Goal: Task Accomplishment & Management: Manage account settings

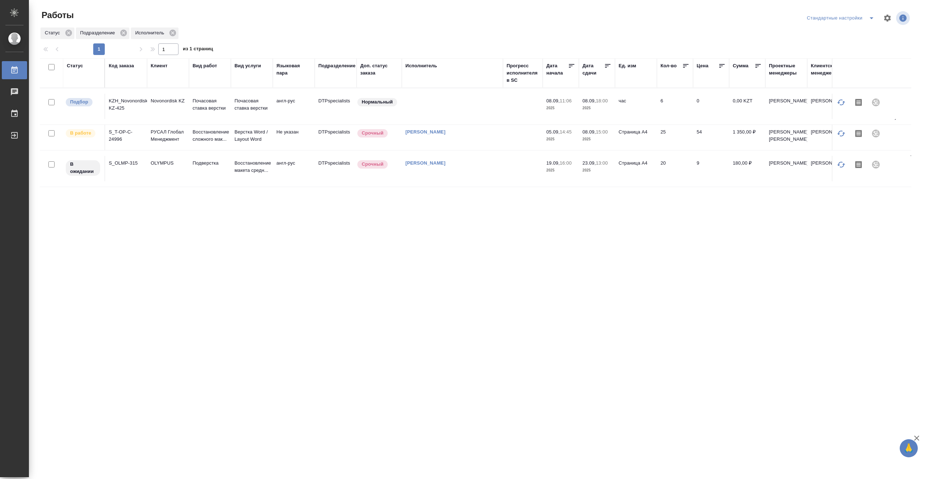
click at [488, 108] on td at bounding box center [452, 106] width 101 height 25
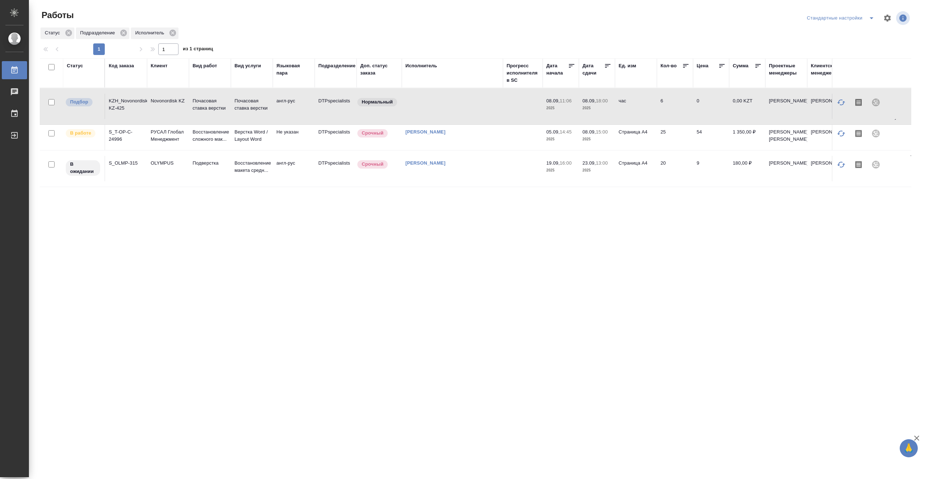
click at [488, 108] on td at bounding box center [452, 106] width 101 height 25
click at [468, 111] on td at bounding box center [452, 106] width 101 height 25
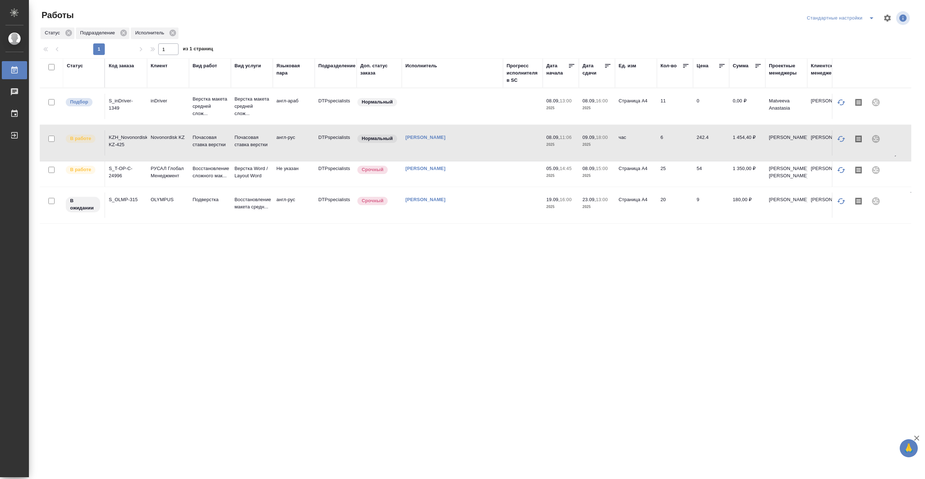
click at [516, 185] on td at bounding box center [523, 173] width 40 height 25
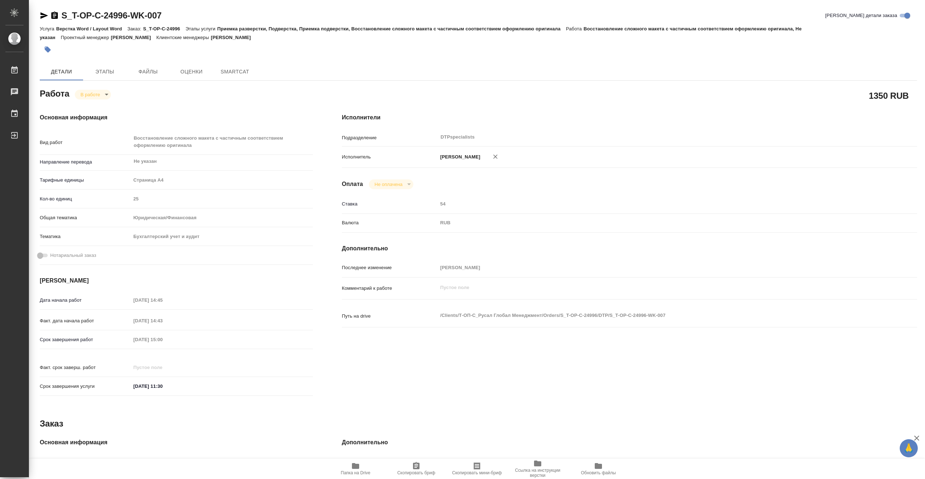
type textarea "x"
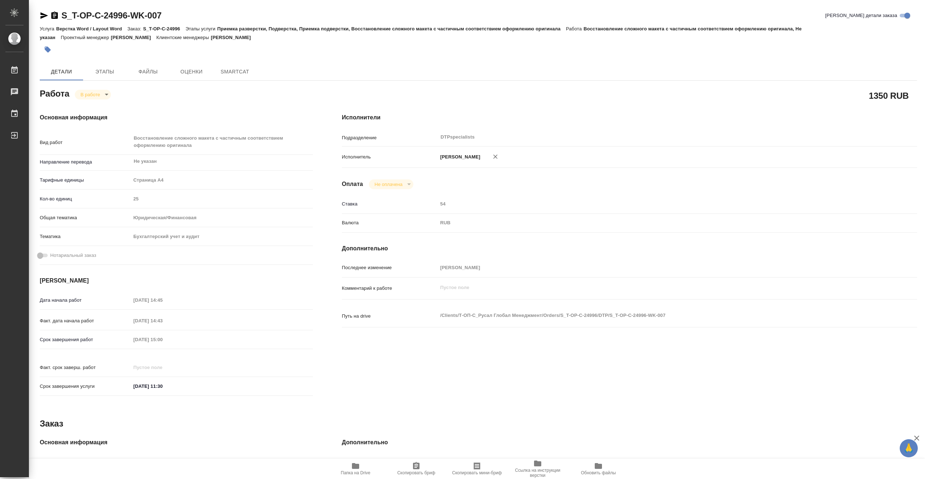
type textarea "x"
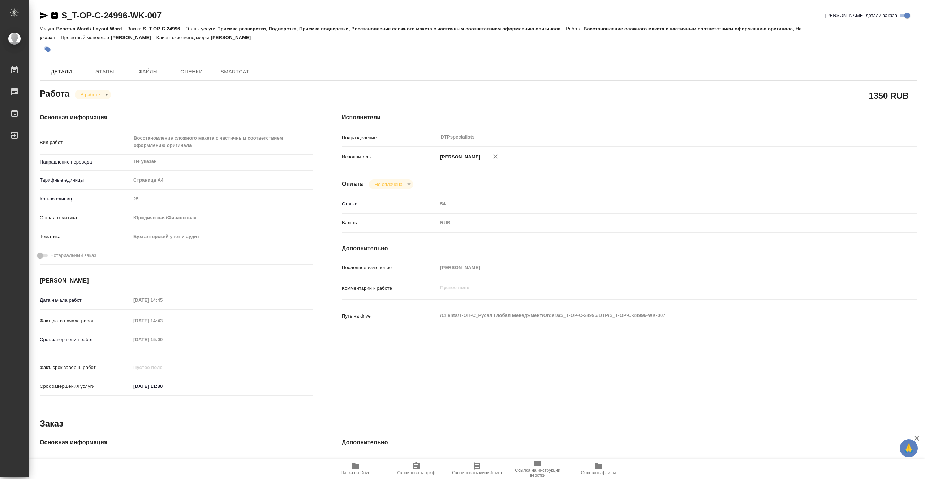
type textarea "x"
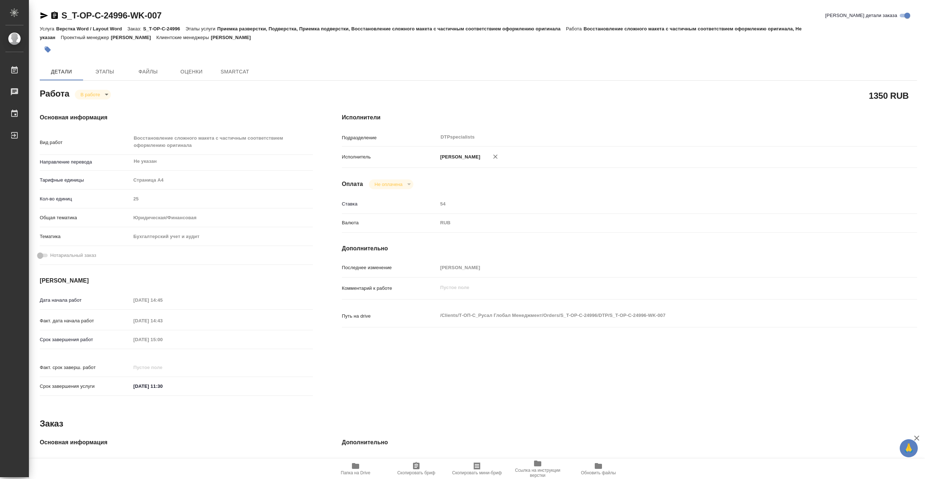
type textarea "x"
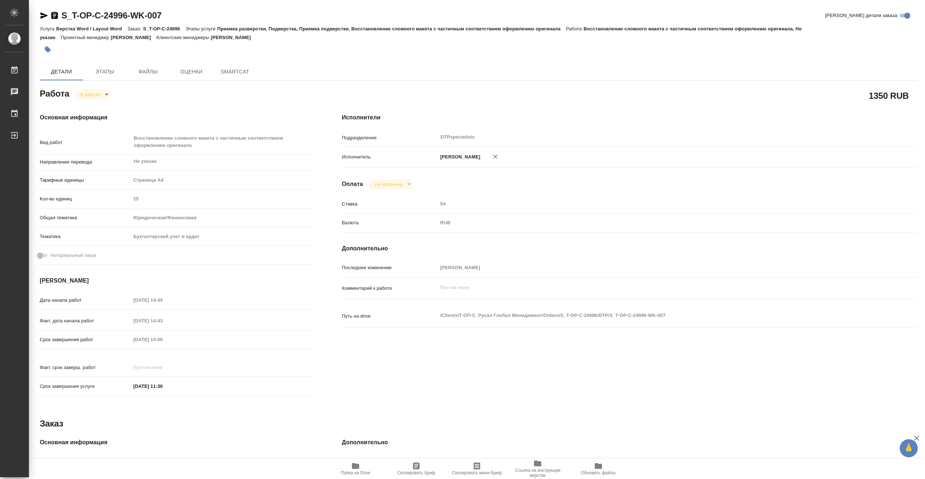
type textarea "x"
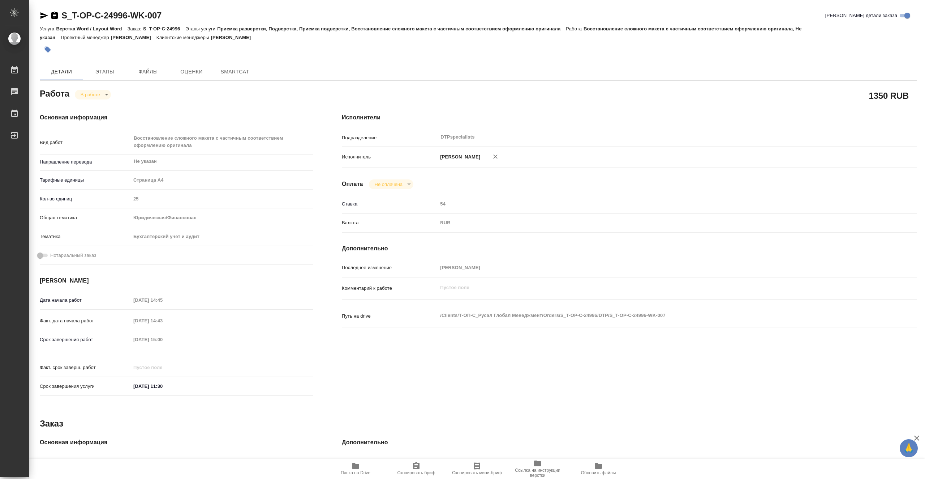
type textarea "x"
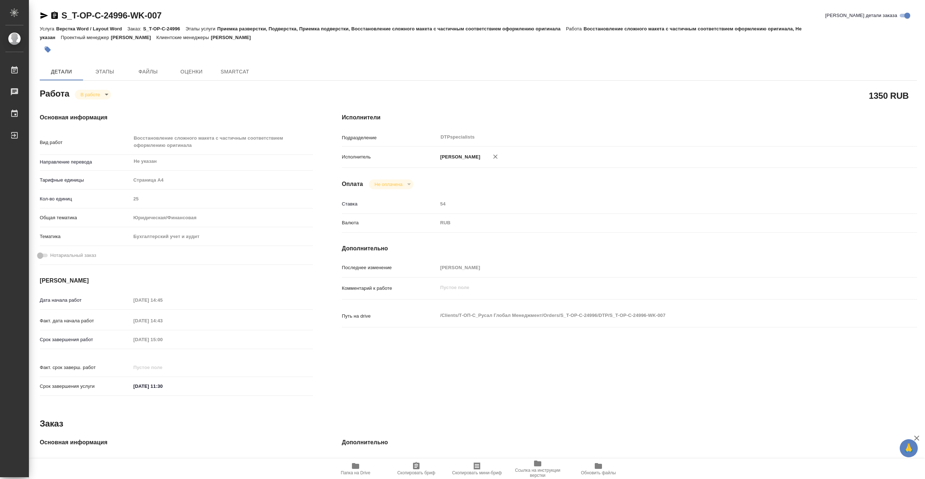
type textarea "x"
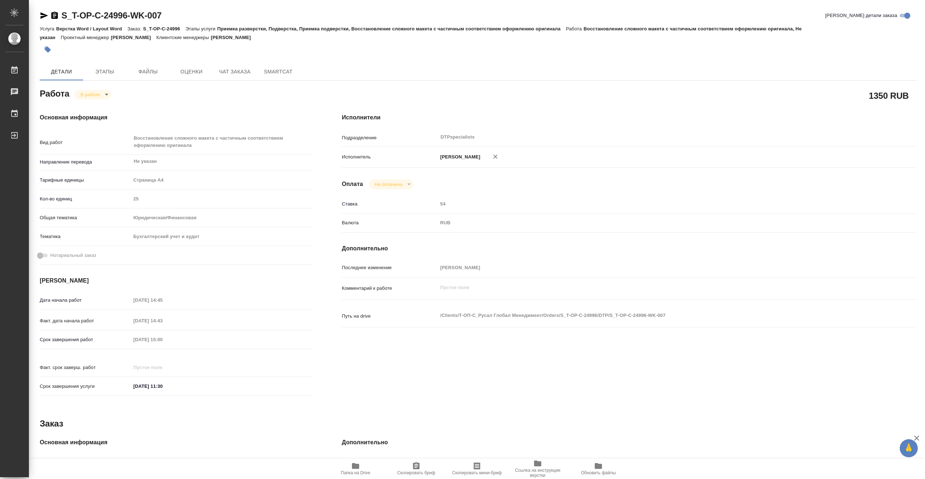
type textarea "x"
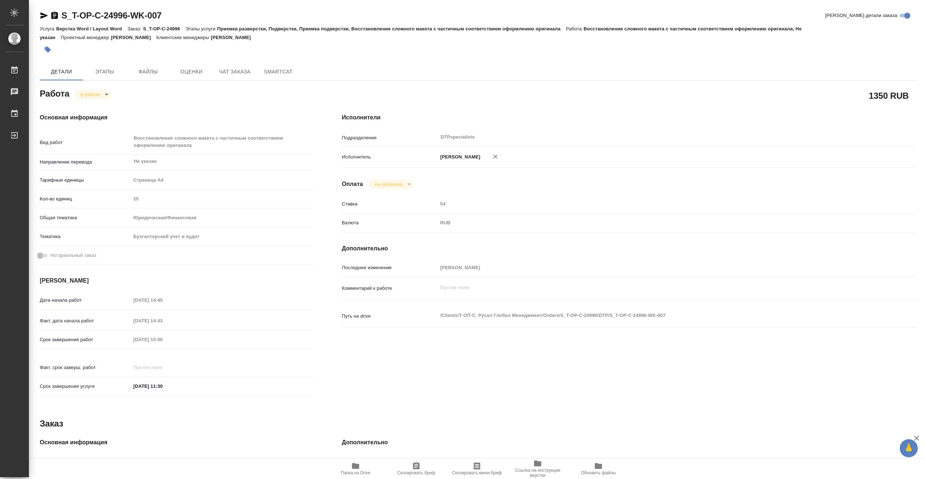
type textarea "x"
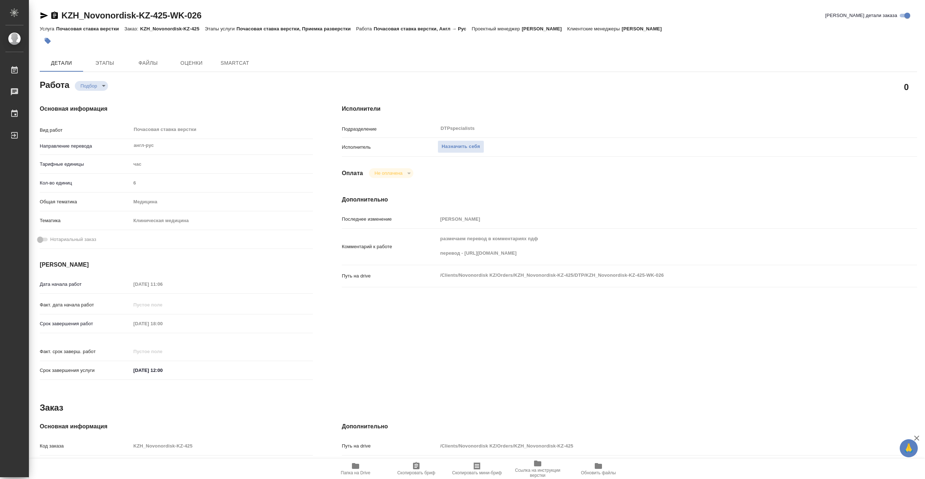
type textarea "x"
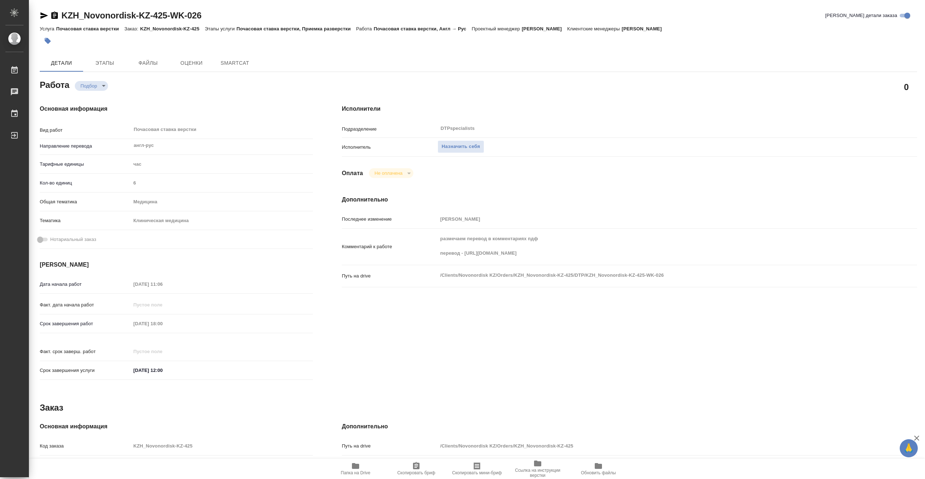
type textarea "x"
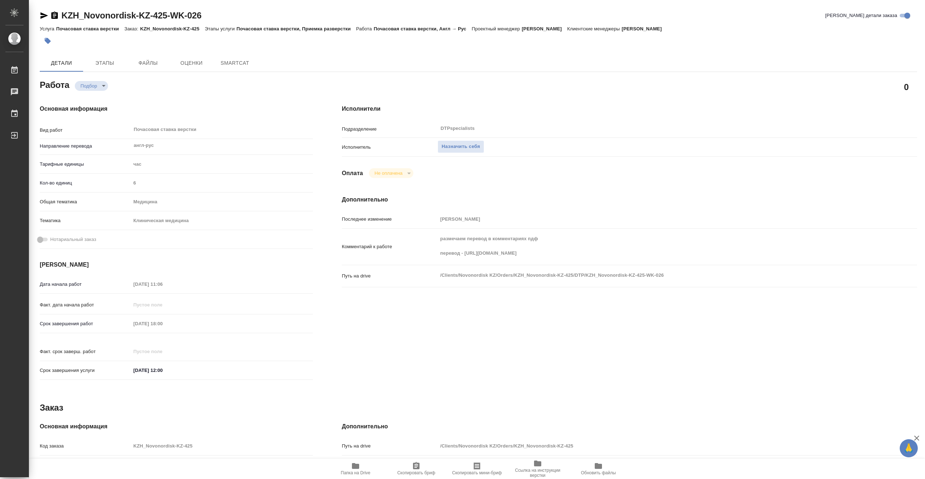
type textarea "x"
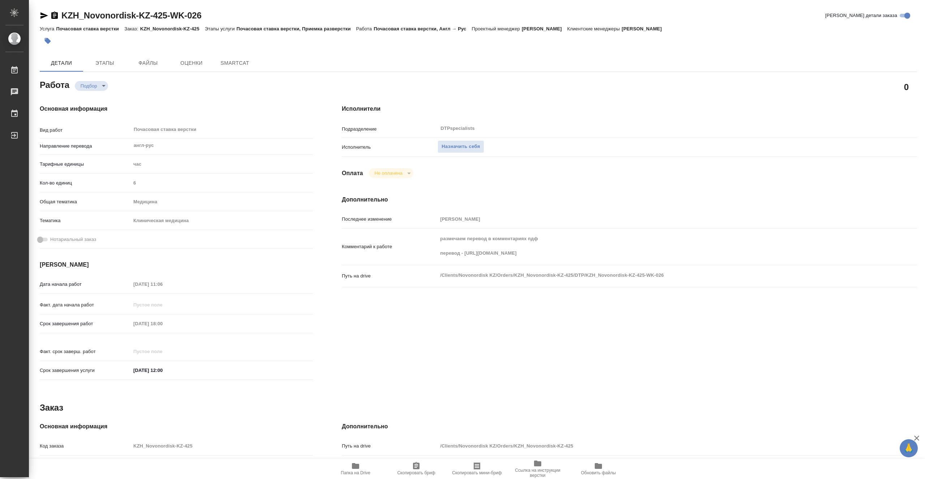
type textarea "x"
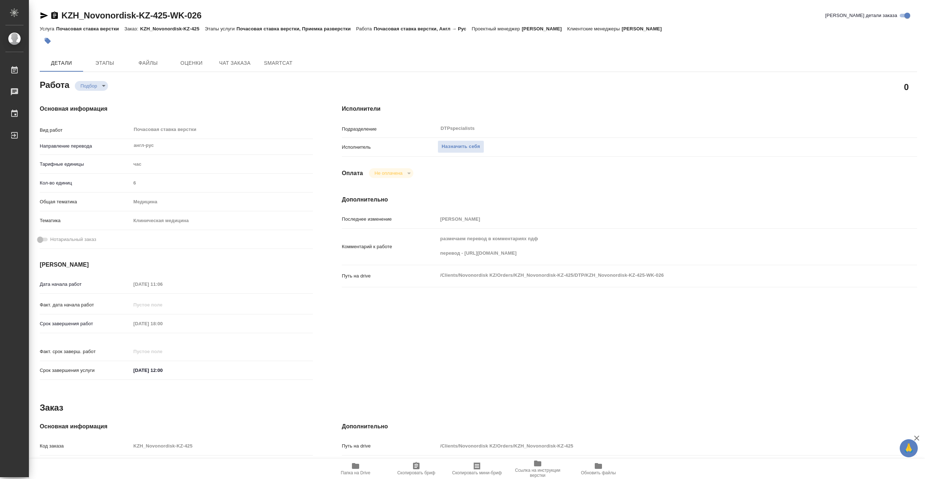
type textarea "x"
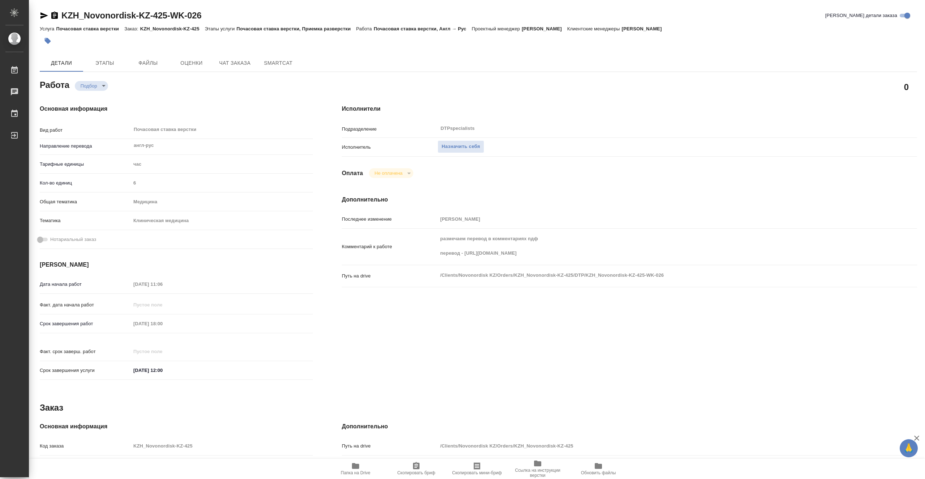
type textarea "x"
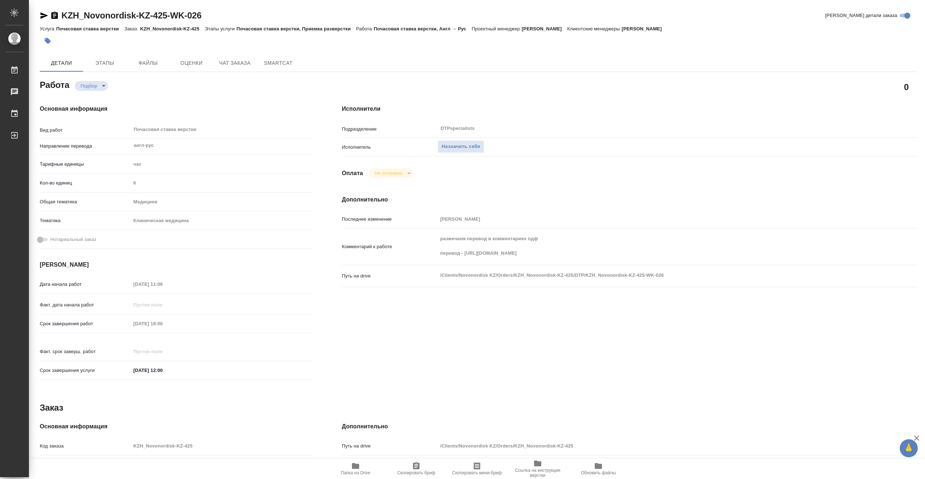
type textarea "x"
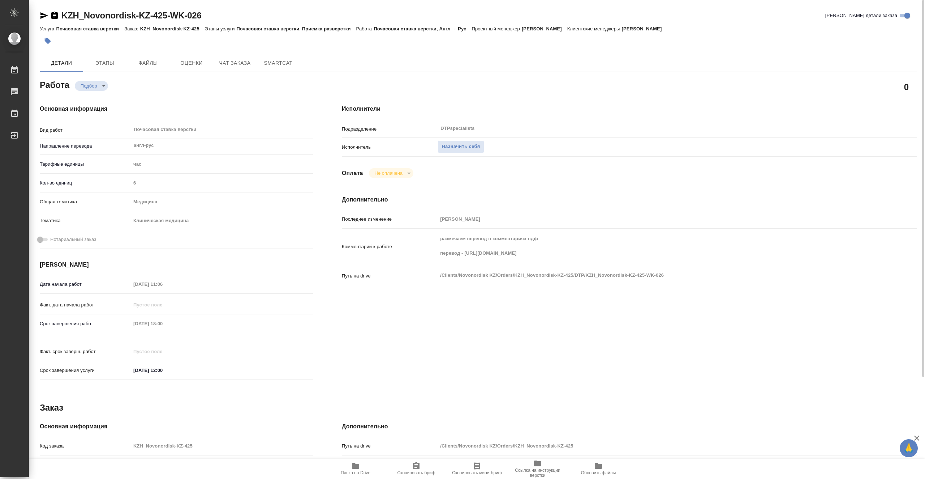
click at [351, 466] on icon "button" at bounding box center [355, 465] width 9 height 9
click at [363, 472] on span "Папка на Drive" at bounding box center [356, 472] width 30 height 5
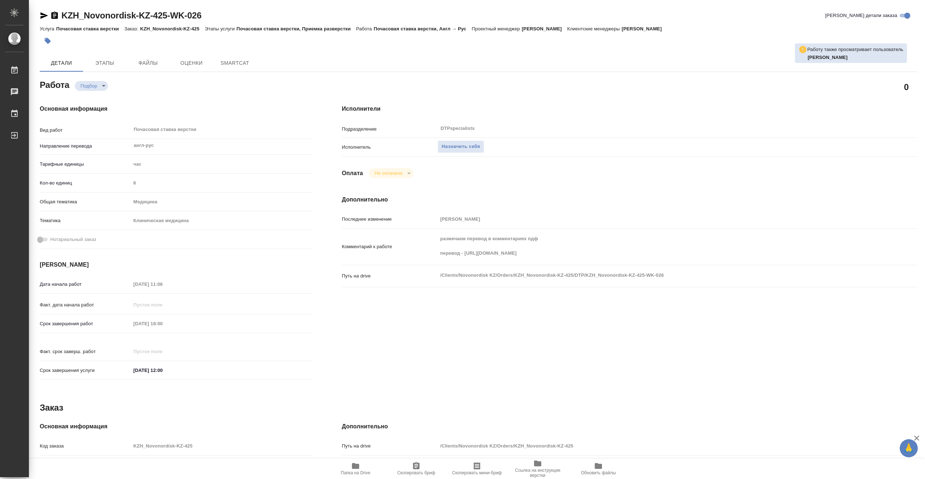
type textarea "x"
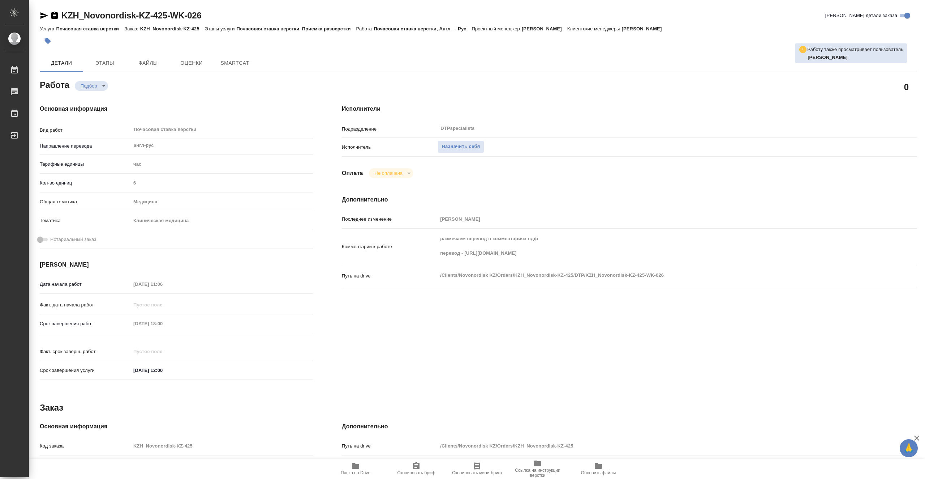
type textarea "x"
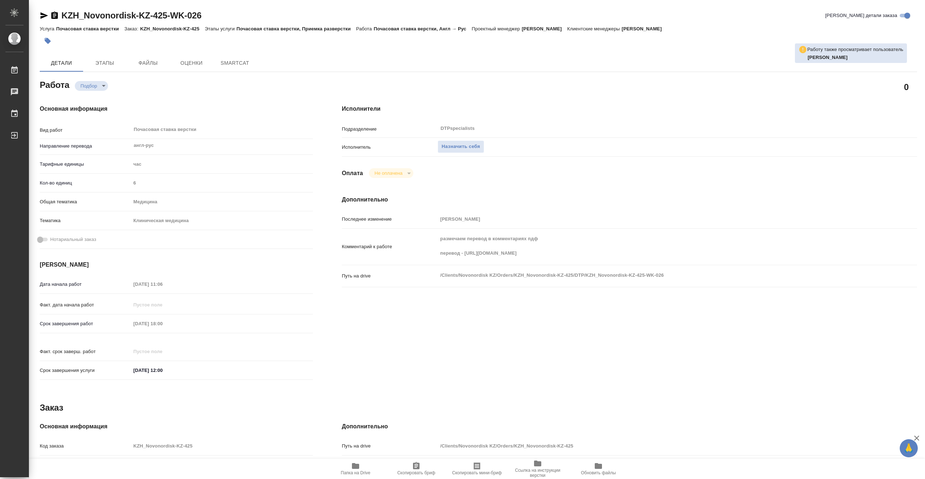
type textarea "x"
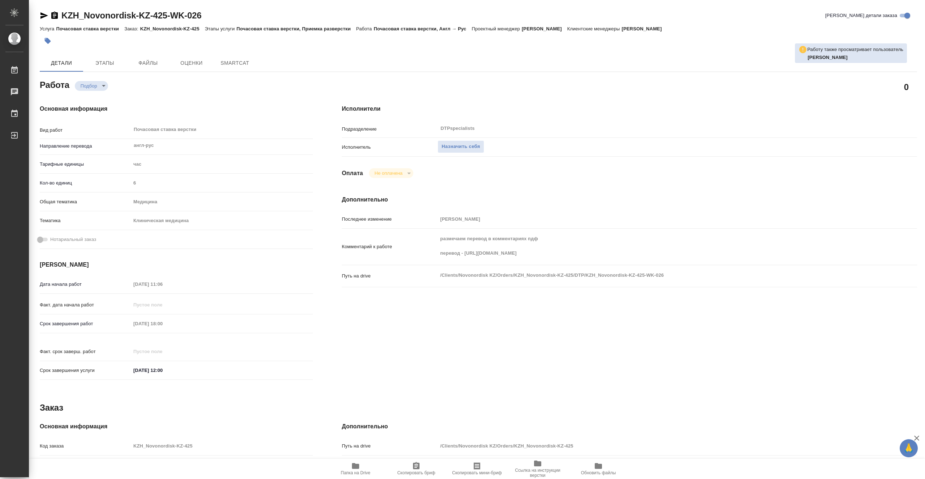
type textarea "x"
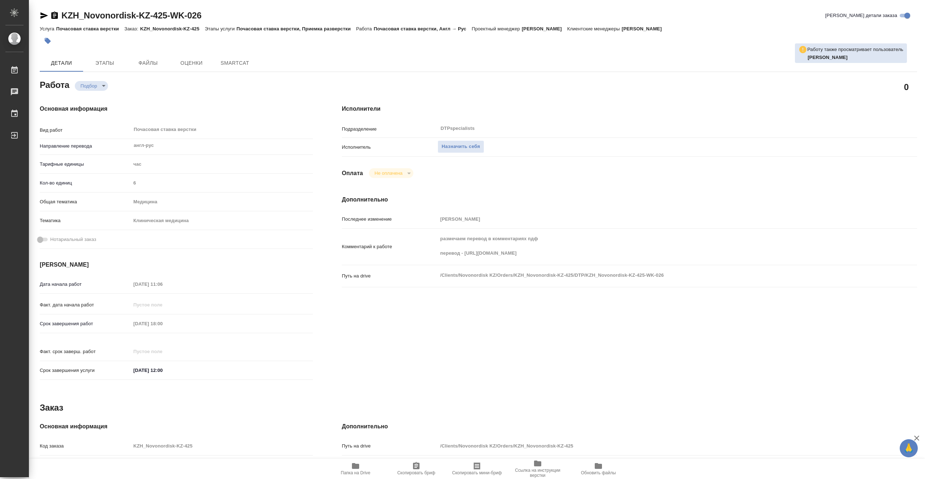
type textarea "x"
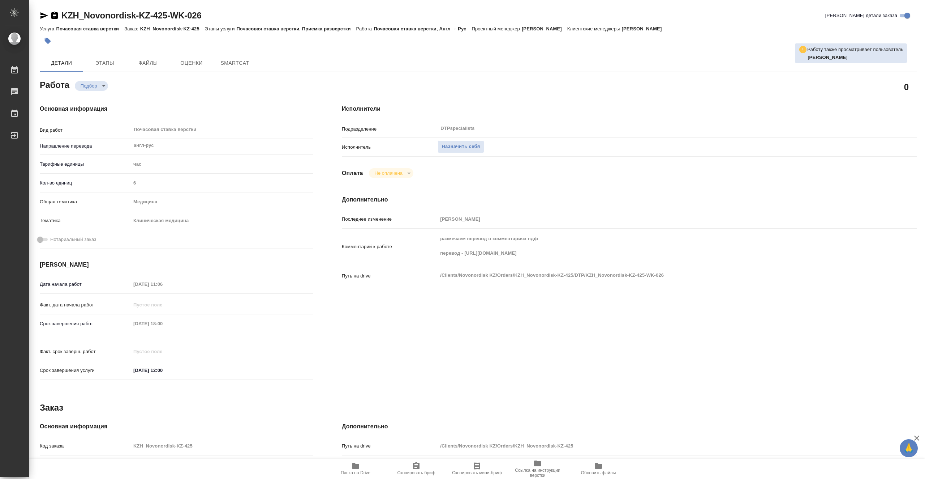
type textarea "x"
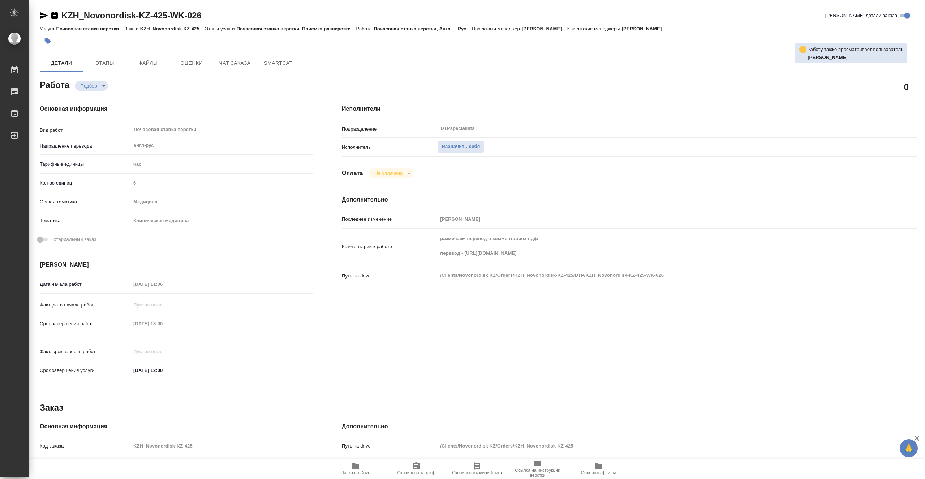
type textarea "x"
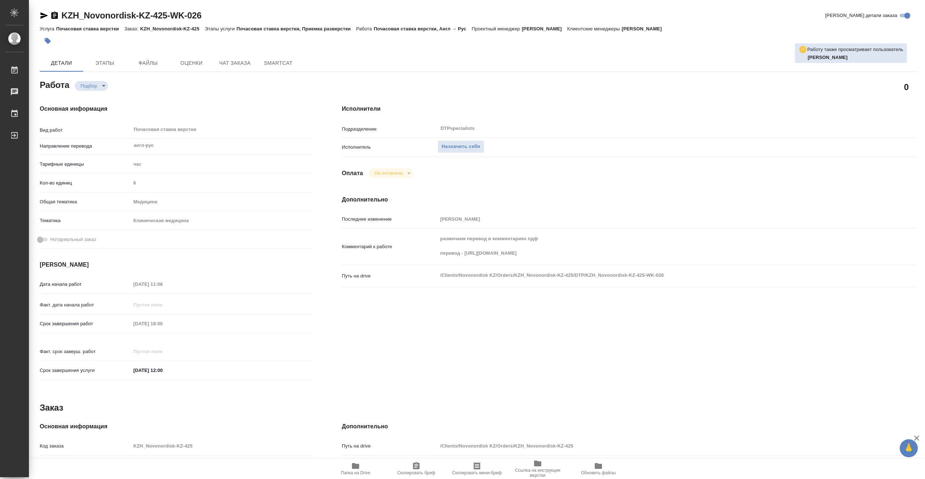
type textarea "x"
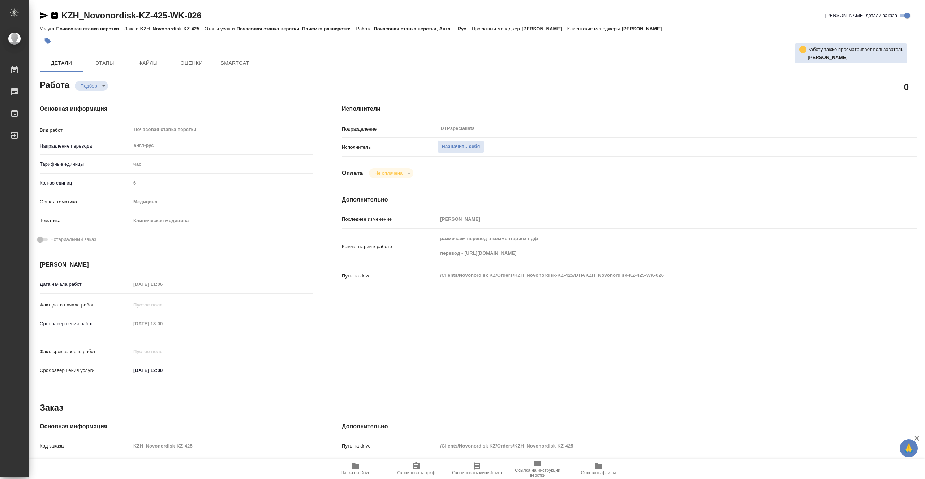
type textarea "x"
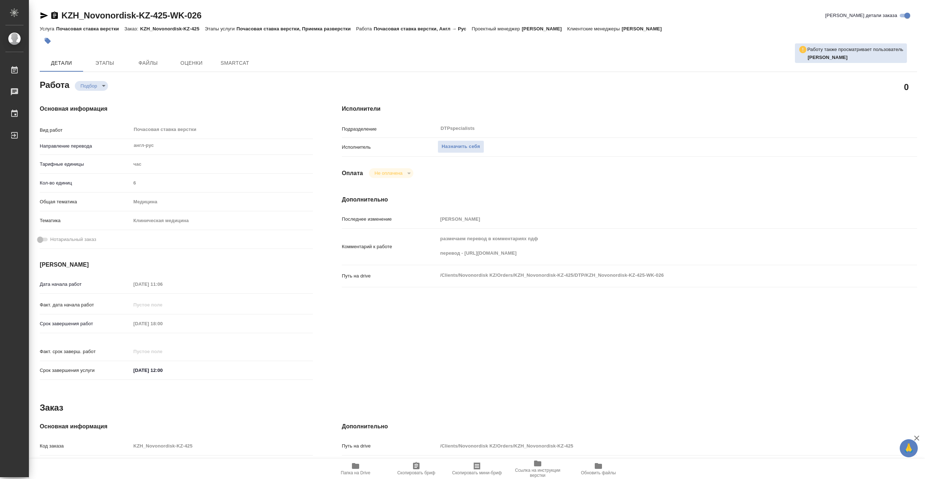
type textarea "x"
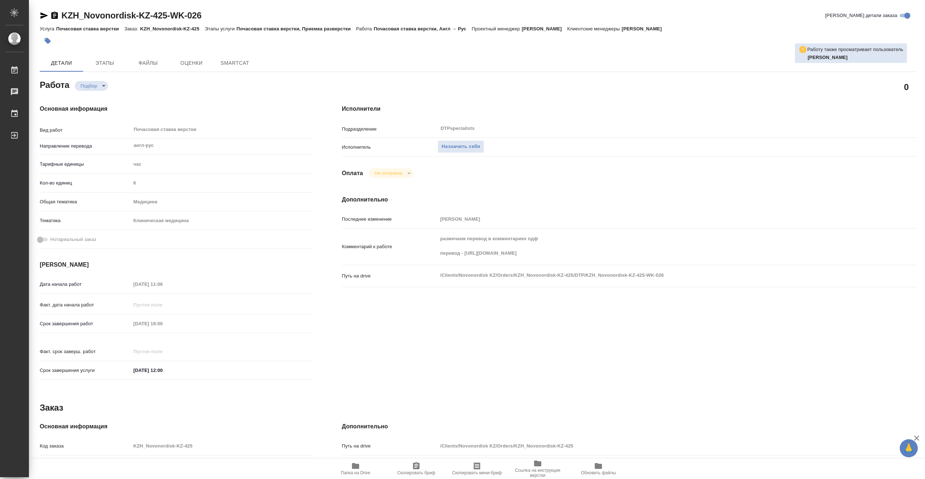
type textarea "x"
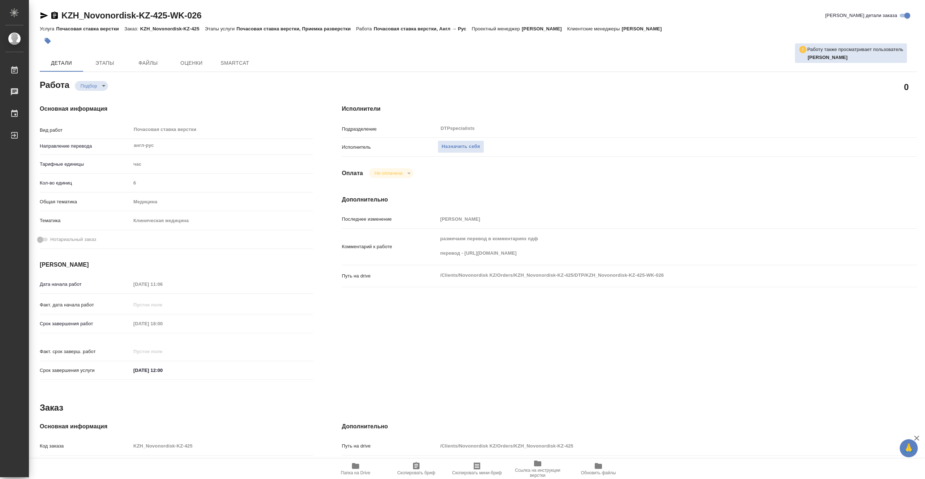
type textarea "x"
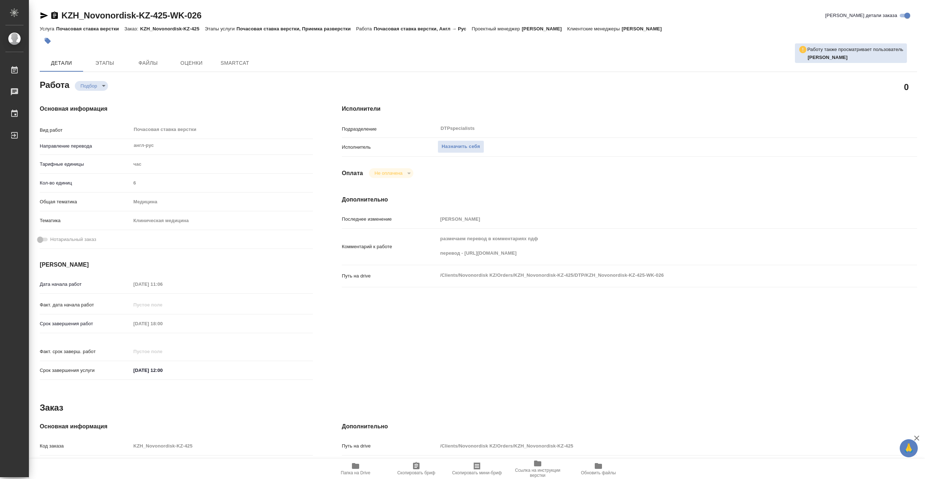
type textarea "x"
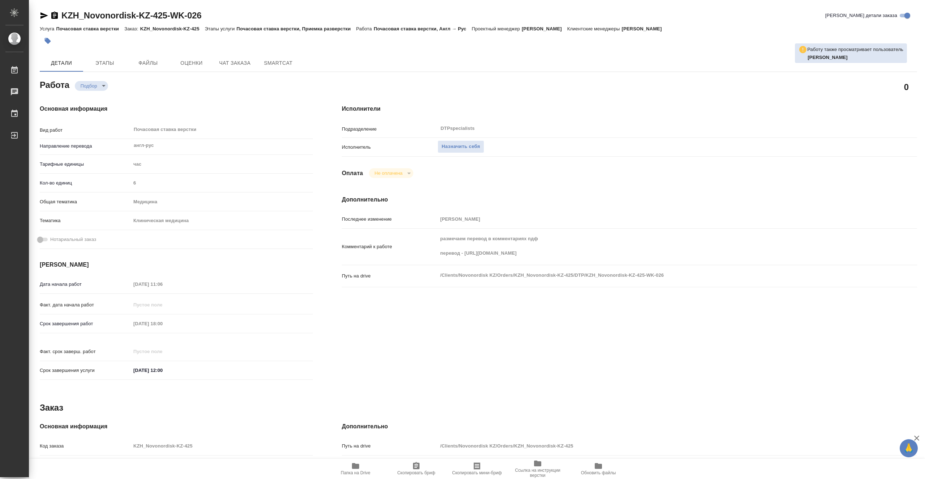
type textarea "x"
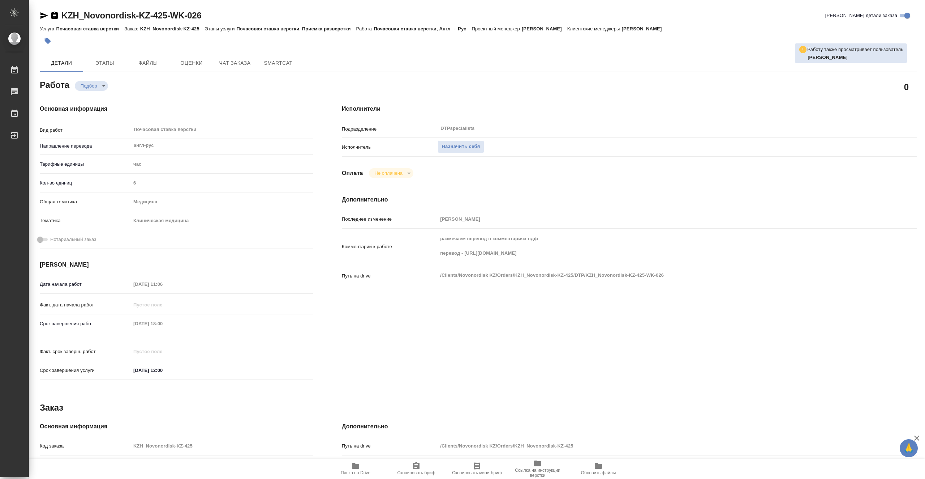
type textarea "x"
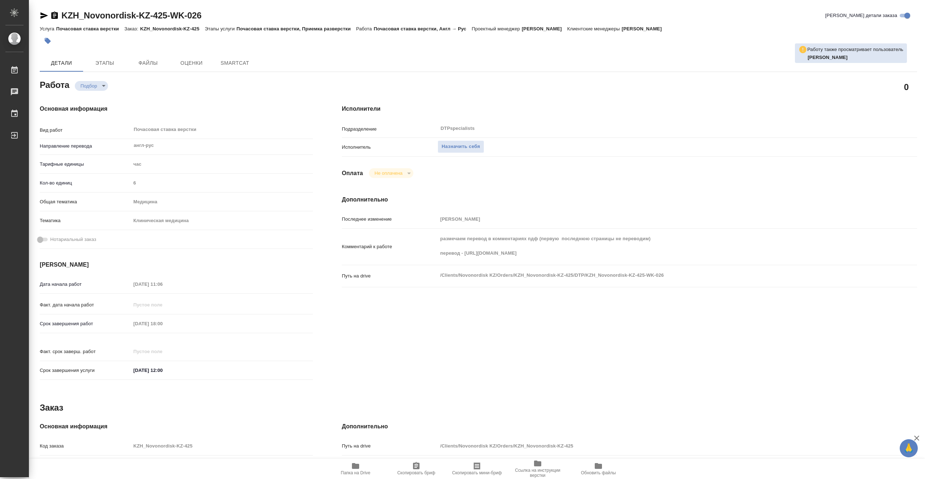
type textarea "x"
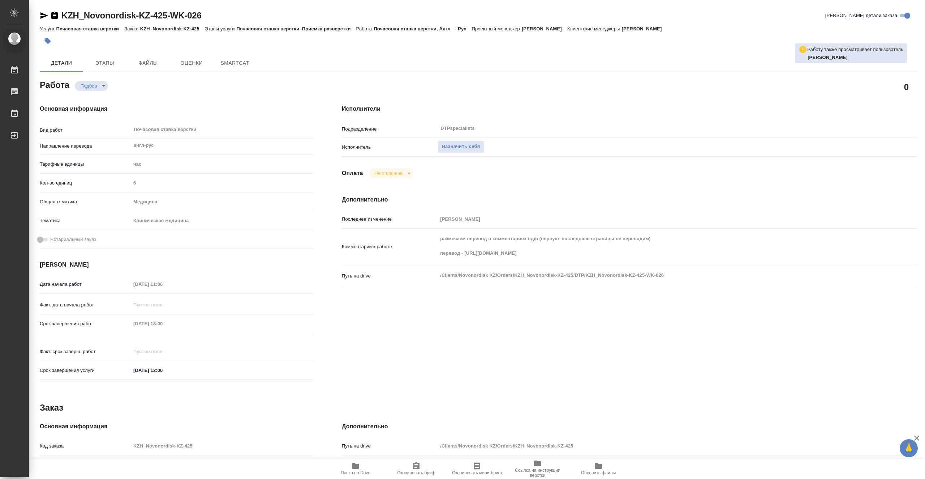
type textarea "x"
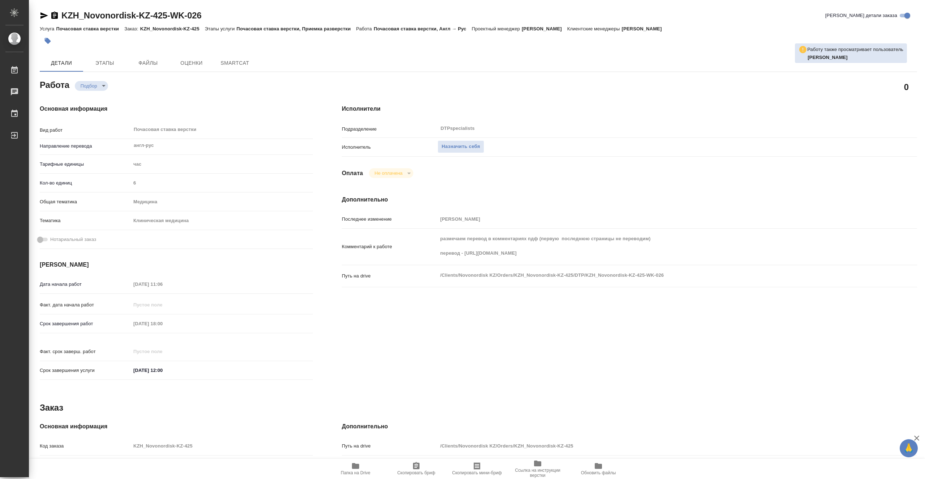
type textarea "x"
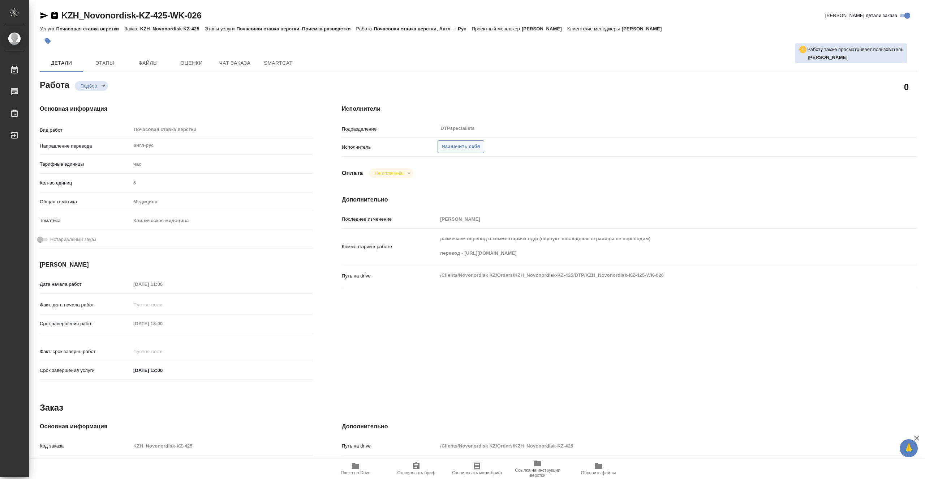
type textarea "x"
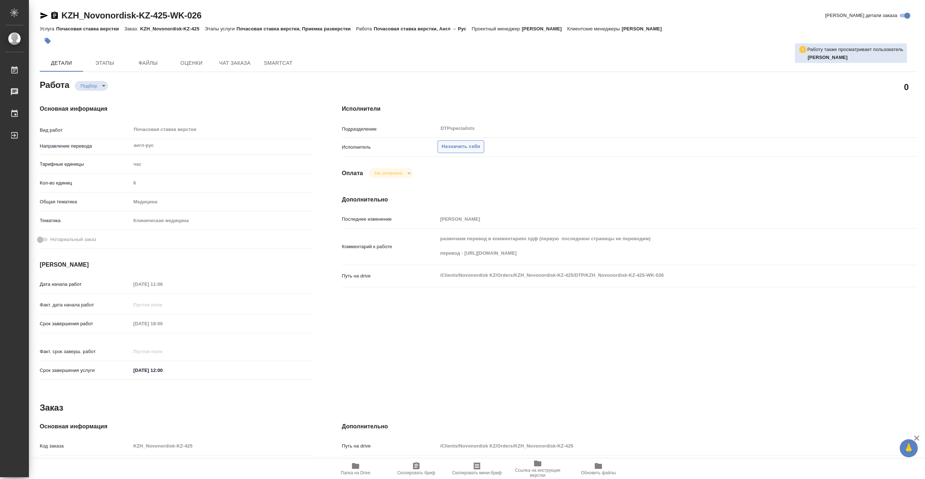
click at [468, 146] on span "Назначить себя" at bounding box center [461, 146] width 38 height 8
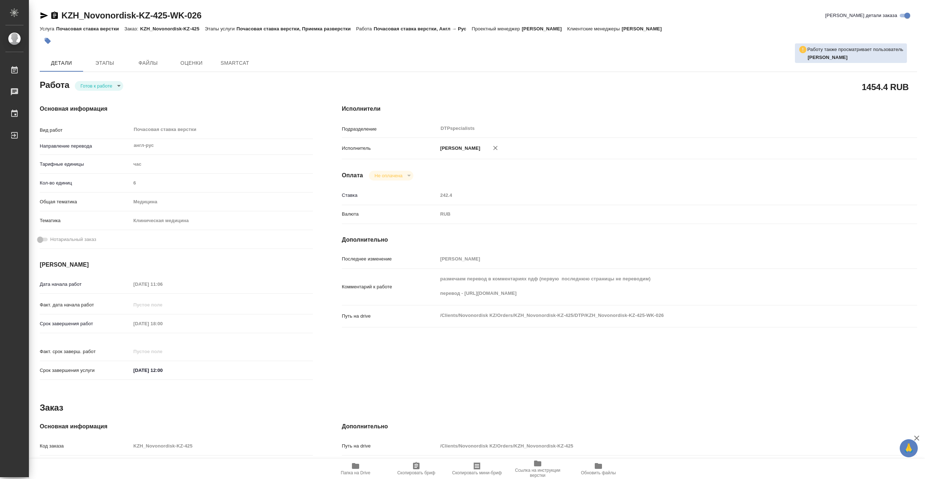
type textarea "x"
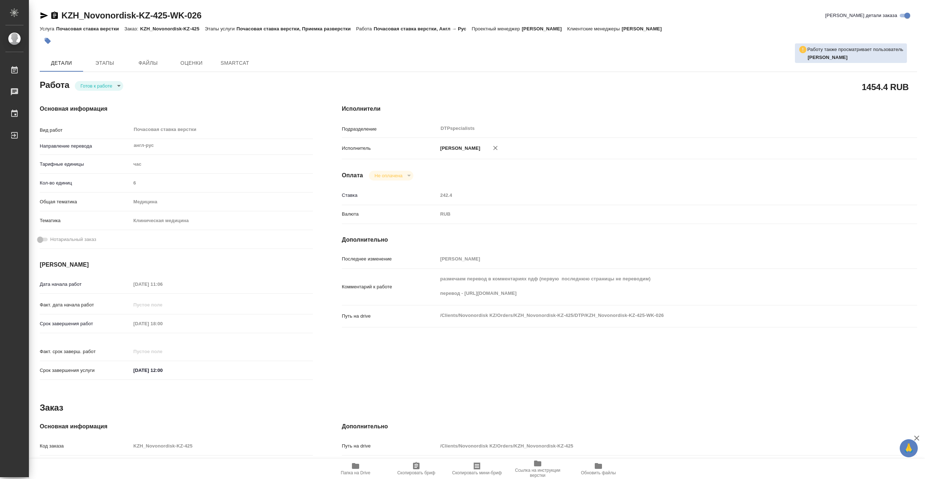
type textarea "x"
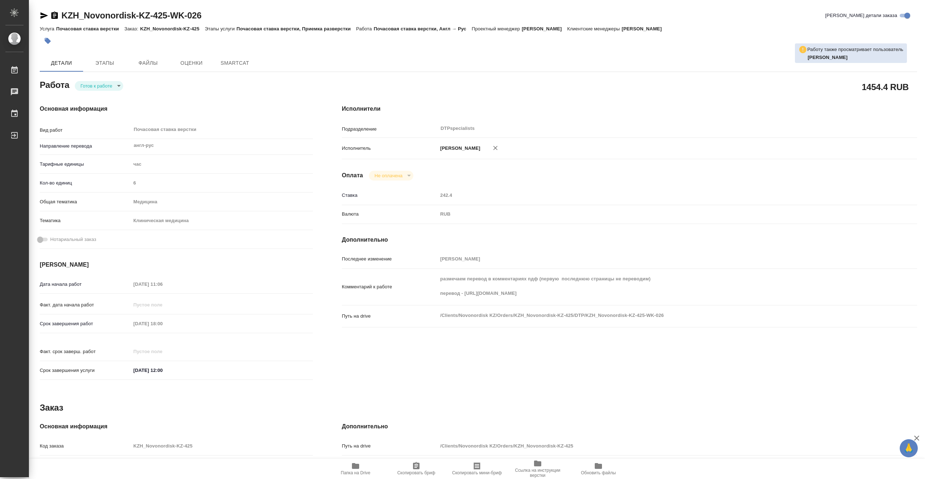
type textarea "x"
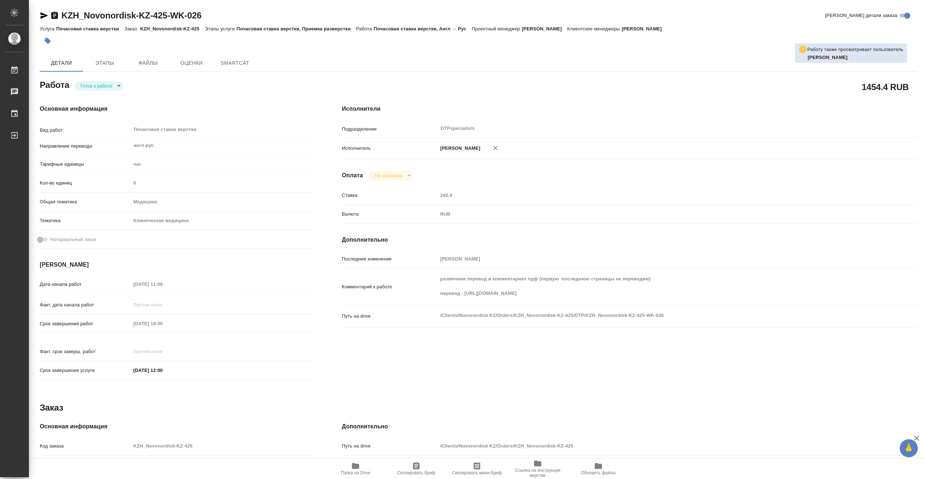
type textarea "x"
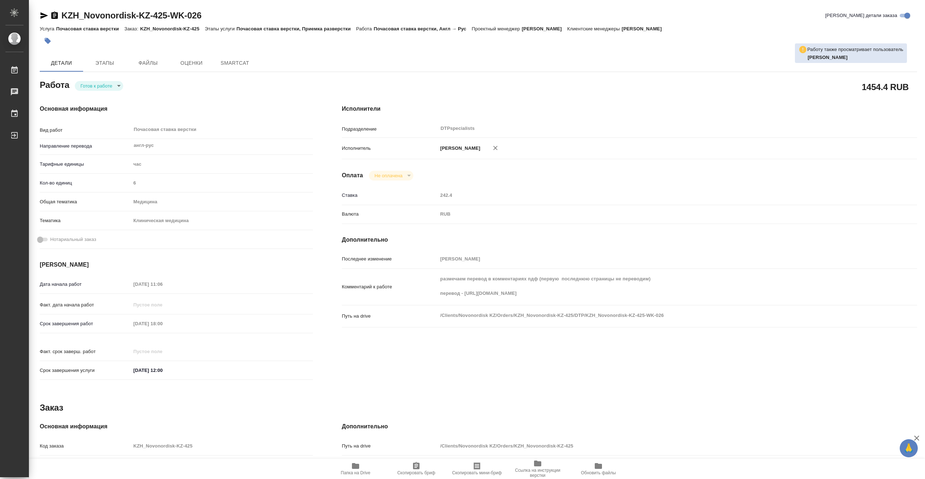
type textarea "x"
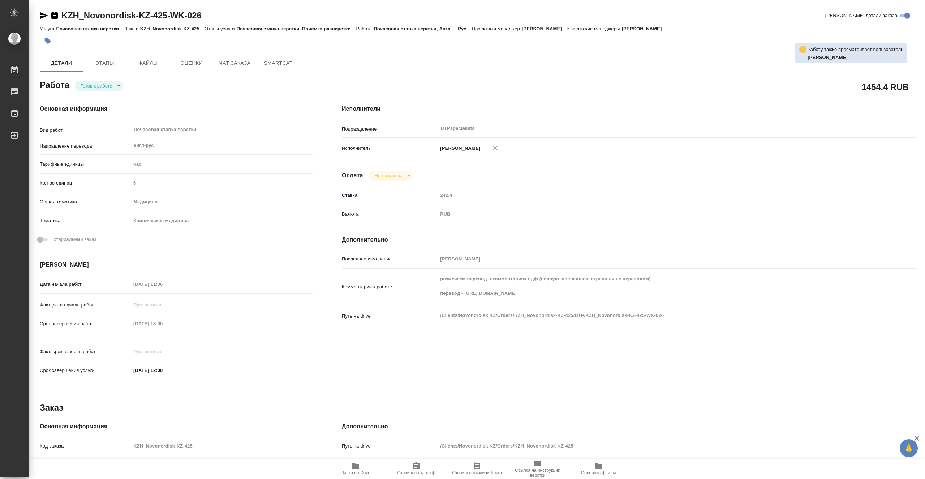
type textarea "x"
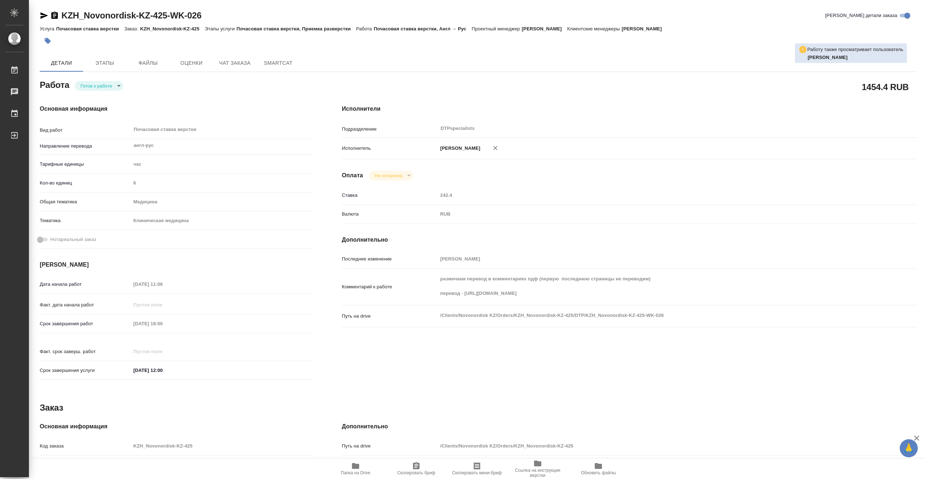
type textarea "x"
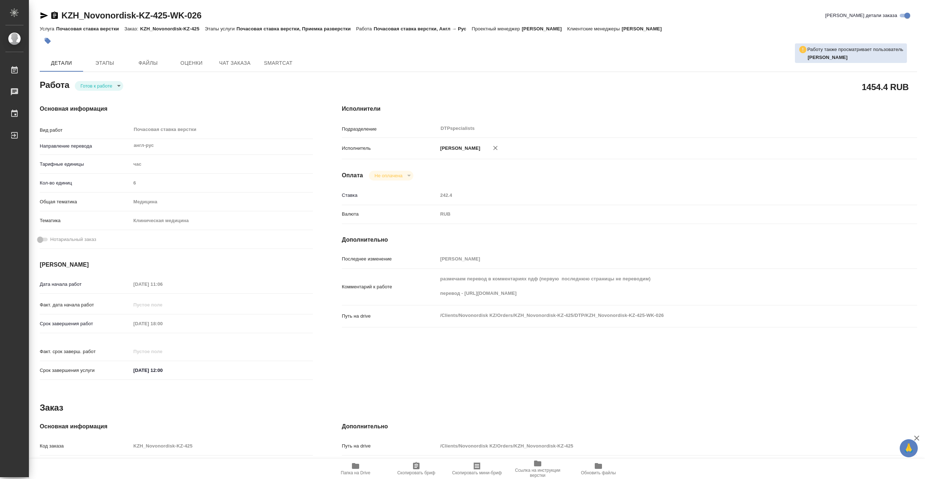
type textarea "x"
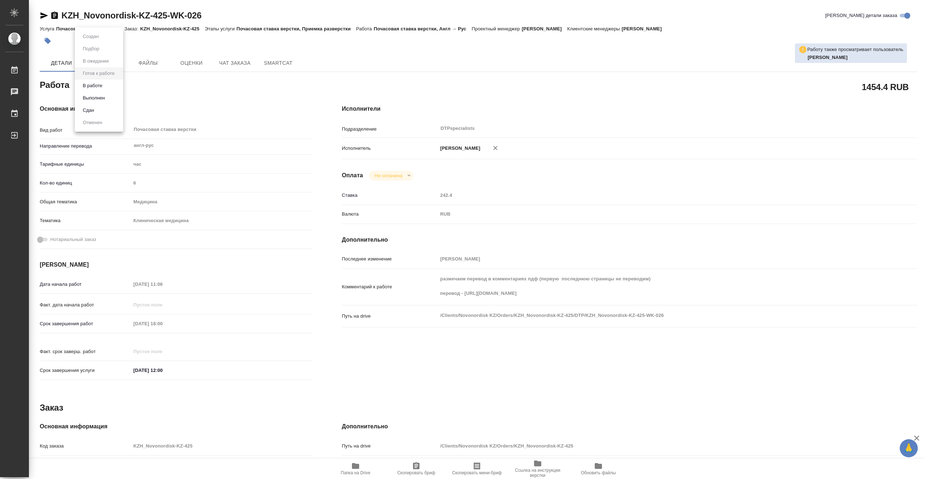
click at [96, 90] on body "🙏 .cls-1 fill:#fff; AWATERA Vasiutchenko Aleksandr Работы 0 Чаты График Выйти K…" at bounding box center [462, 239] width 925 height 479
click at [99, 88] on button "В работе" at bounding box center [93, 86] width 24 height 8
type textarea "x"
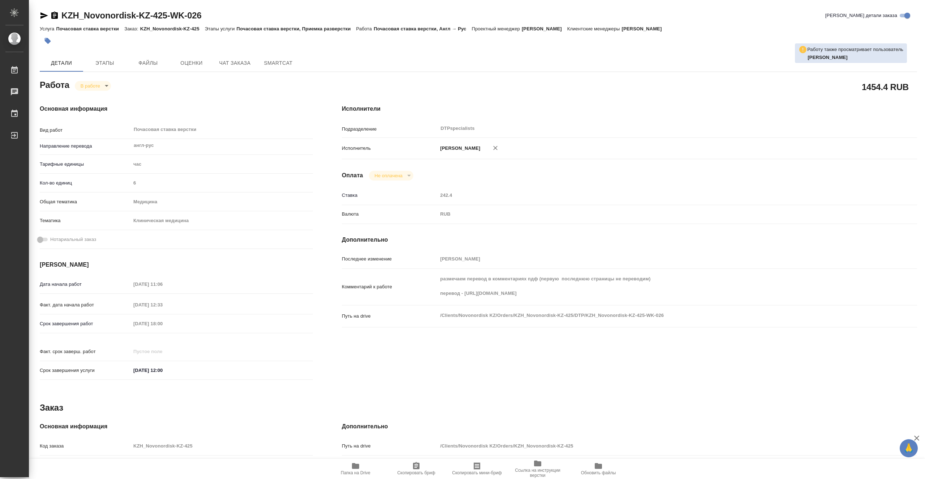
type textarea "x"
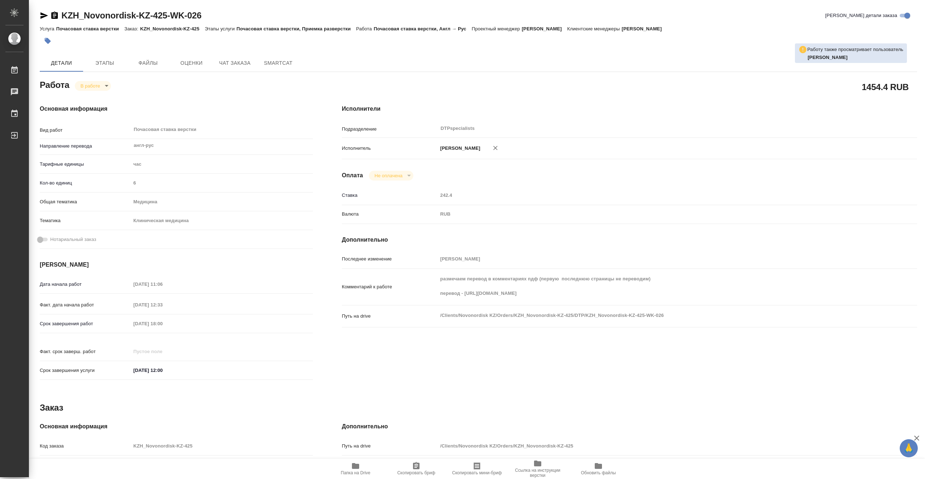
type textarea "x"
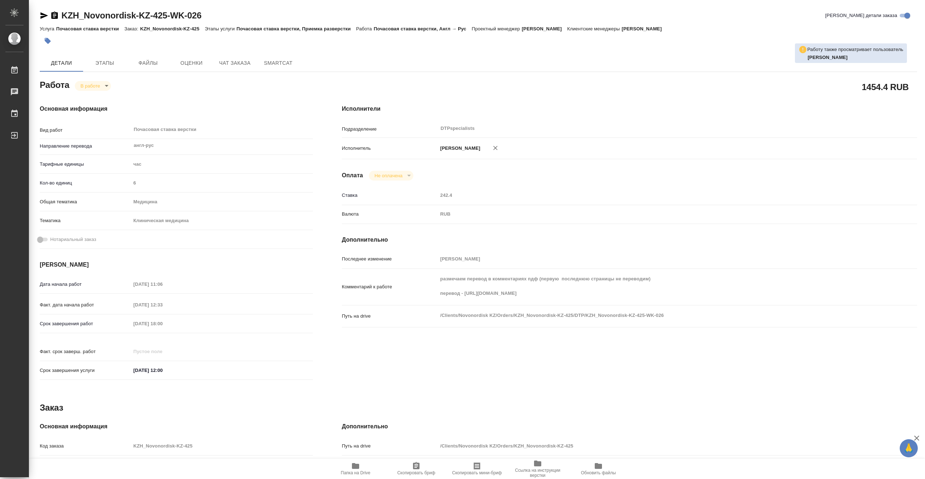
type textarea "x"
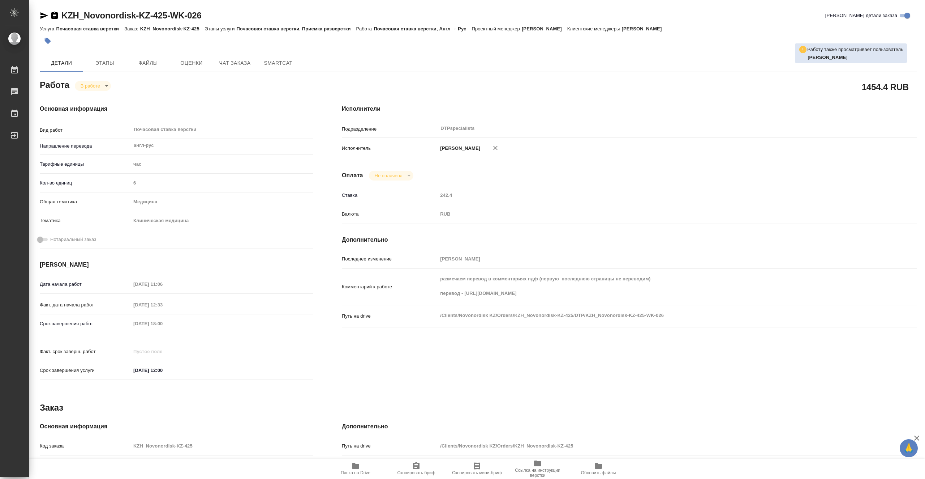
type textarea "x"
drag, startPoint x: 225, startPoint y: 16, endPoint x: 61, endPoint y: 17, distance: 164.1
click at [61, 17] on div "KZH_Novonordisk-KZ-425-WK-026 Кратко детали заказа" at bounding box center [479, 16] width 878 height 12
copy link "KZH_Novonordisk-KZ-425-WK-026"
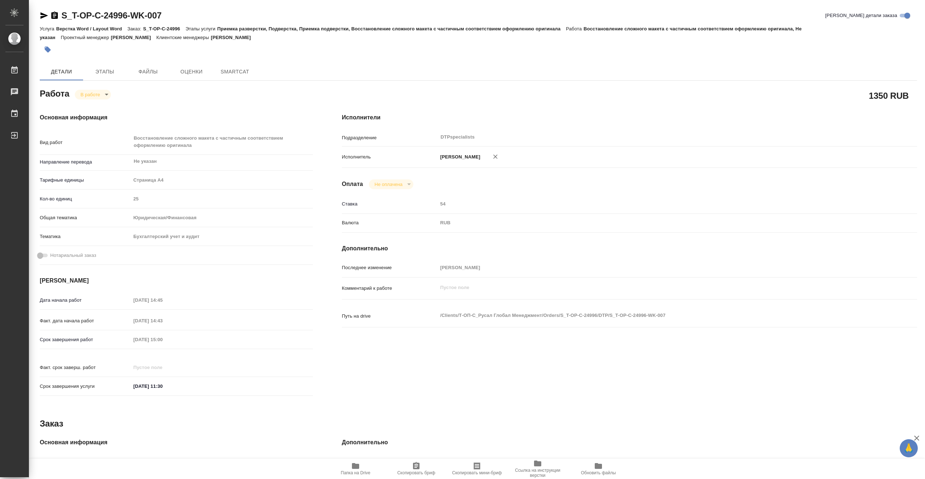
type textarea "x"
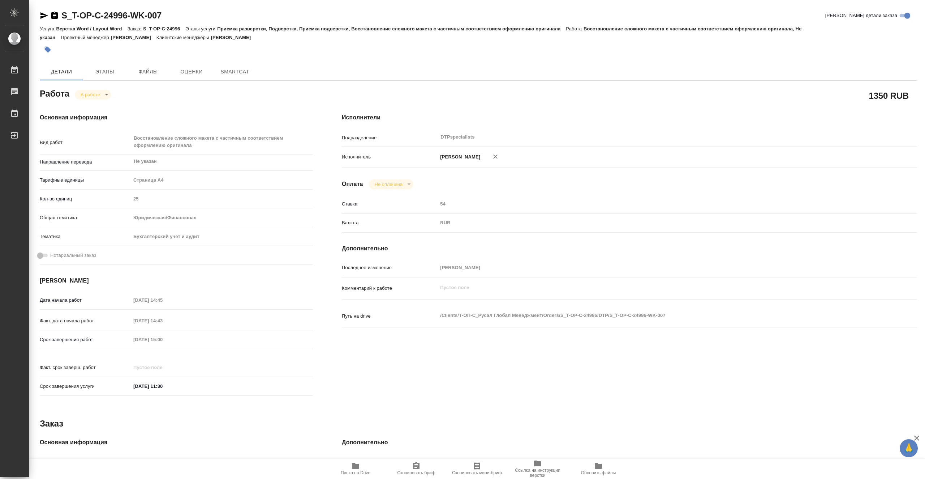
type textarea "x"
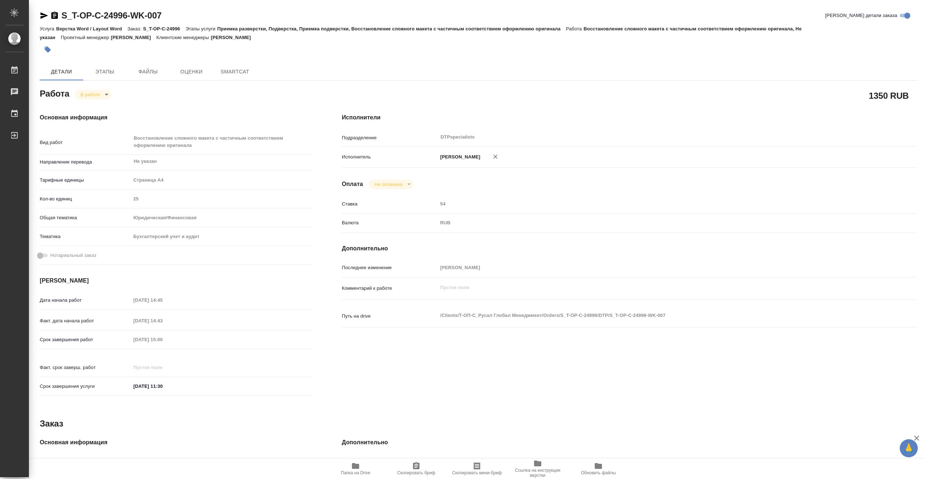
type textarea "x"
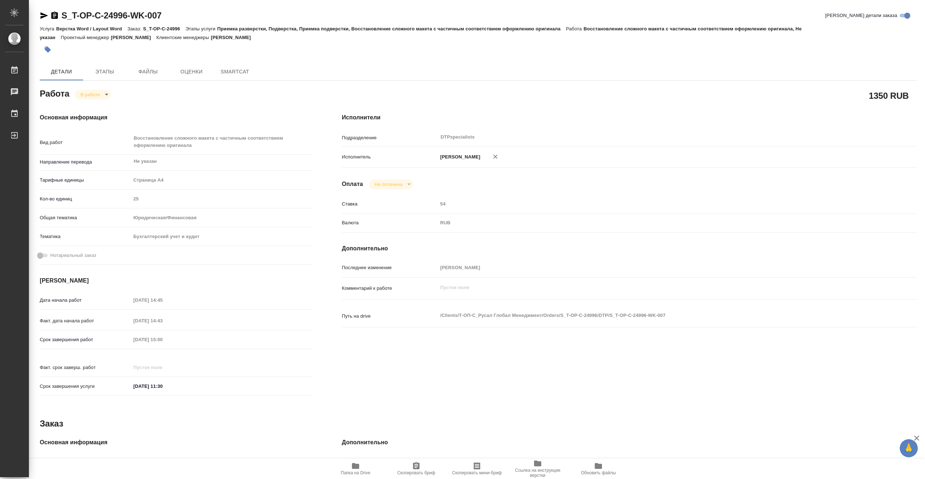
type textarea "x"
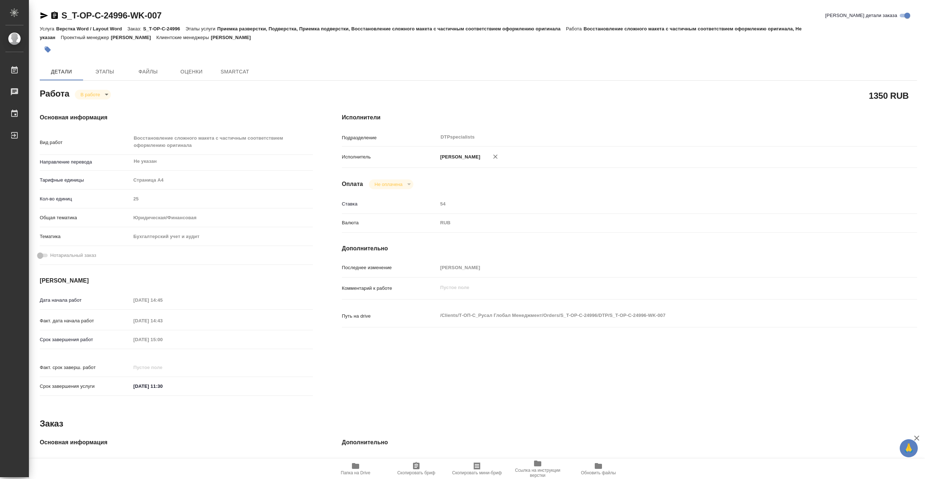
type textarea "x"
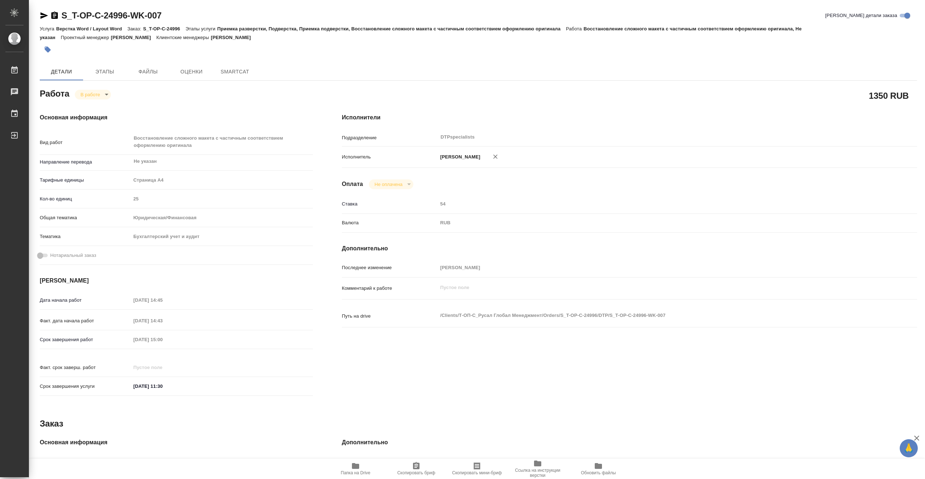
type textarea "x"
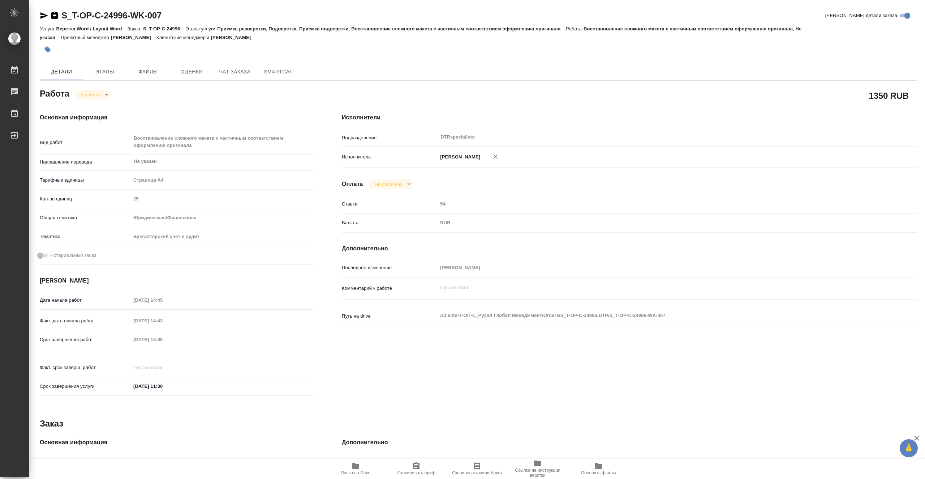
drag, startPoint x: 357, startPoint y: 469, endPoint x: 418, endPoint y: 470, distance: 60.8
click at [357, 469] on icon "button" at bounding box center [355, 466] width 7 height 6
type textarea "x"
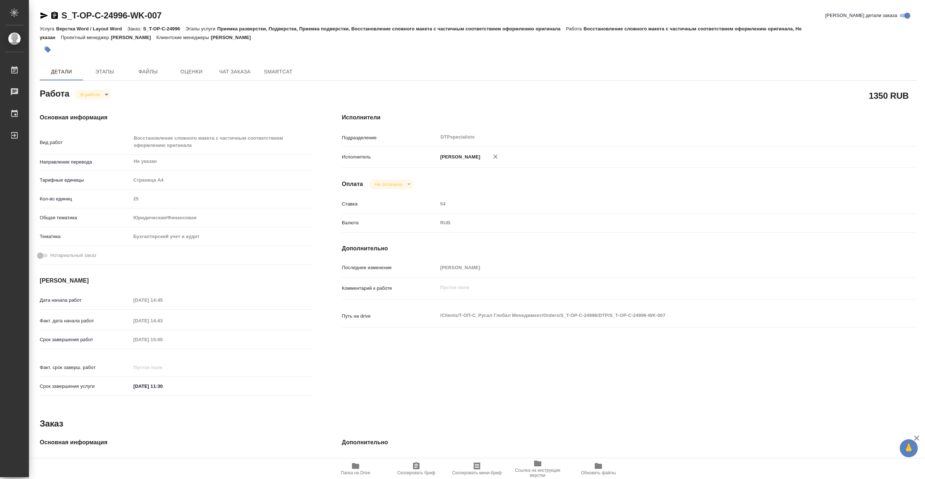
type textarea "x"
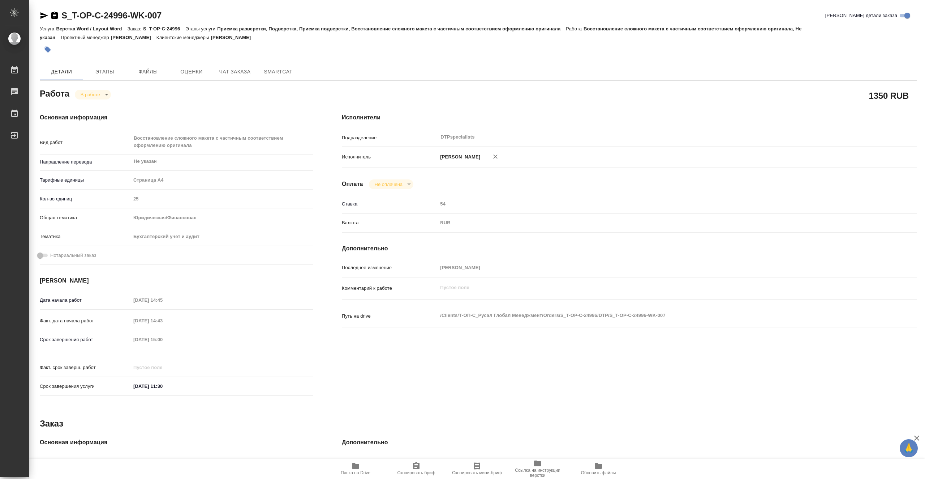
type textarea "x"
click at [91, 95] on body "🙏 .cls-1 fill:#fff; AWATERA Vasiutchenko [PERSON_NAME] 0 Чаты График Выйти S_T-…" at bounding box center [462, 239] width 925 height 479
click at [111, 105] on li "Выполнен" at bounding box center [99, 107] width 48 height 12
type textarea "x"
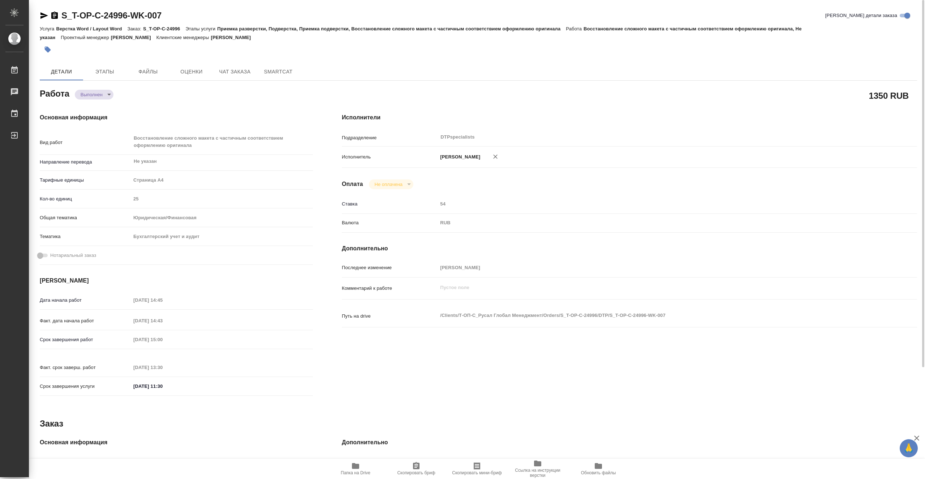
type textarea "x"
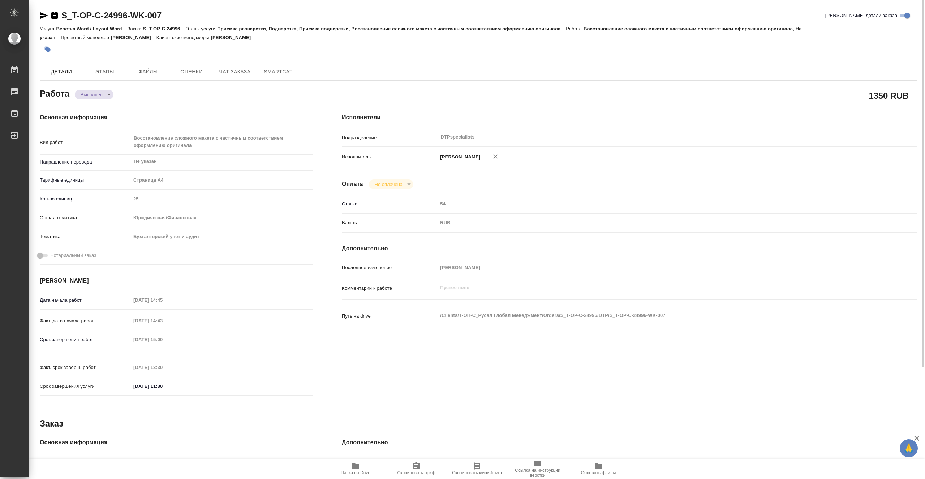
type textarea "x"
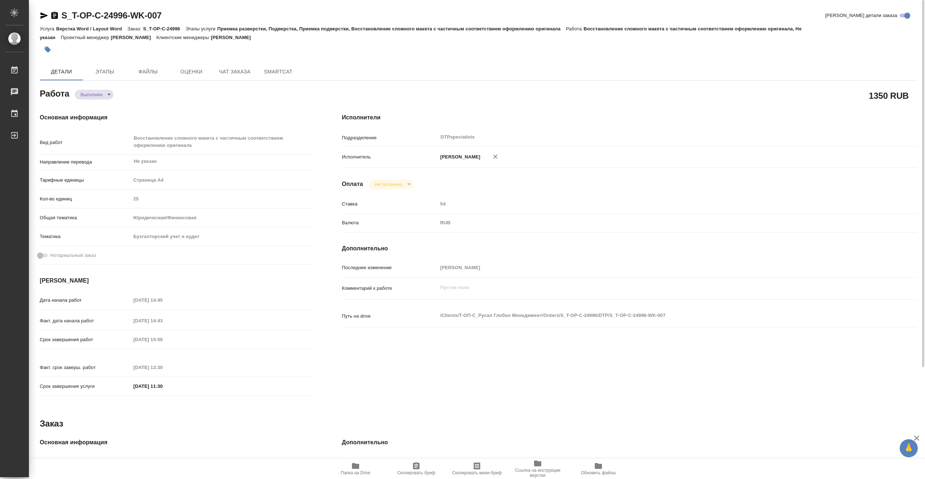
type textarea "x"
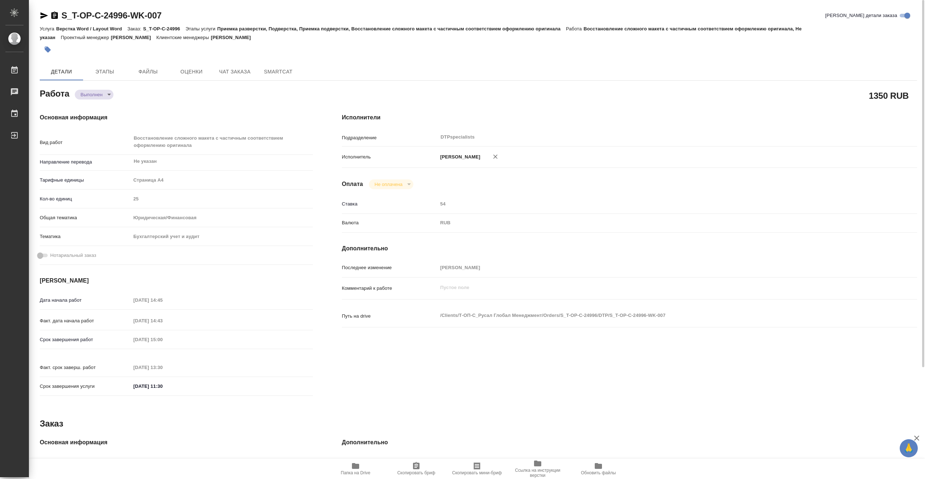
type textarea "x"
